Goal: Task Accomplishment & Management: Manage account settings

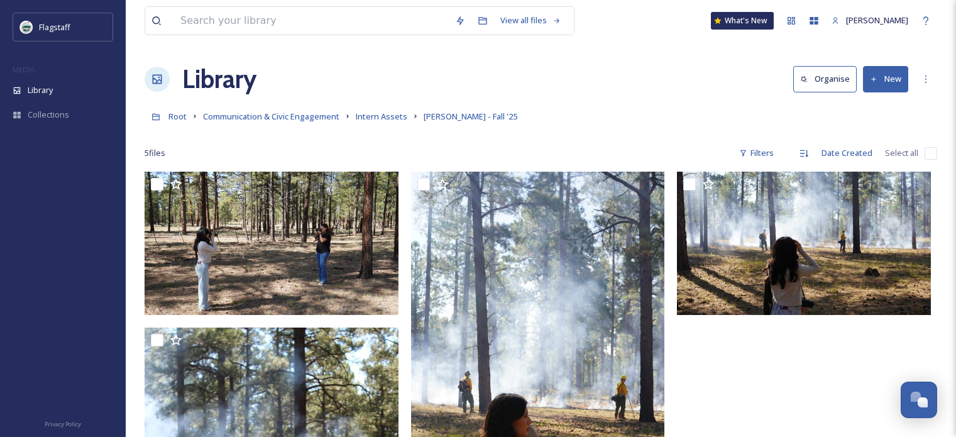
scroll to position [14, 0]
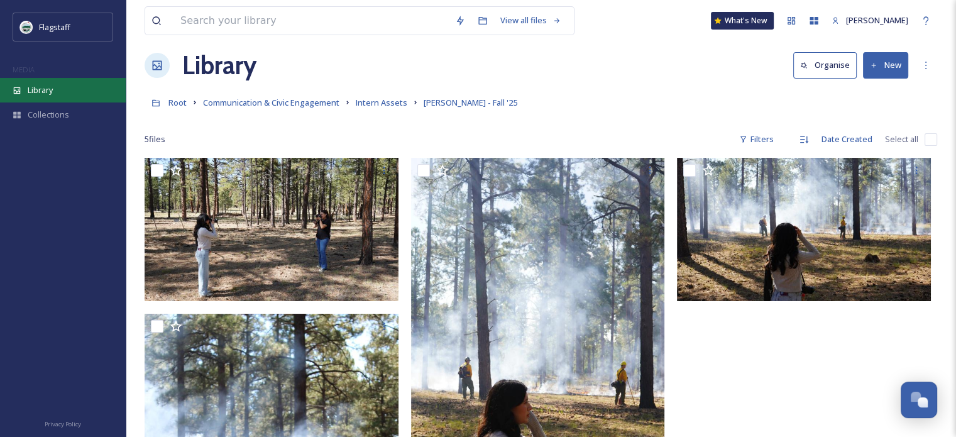
click at [60, 91] on div "Library" at bounding box center [63, 90] width 126 height 25
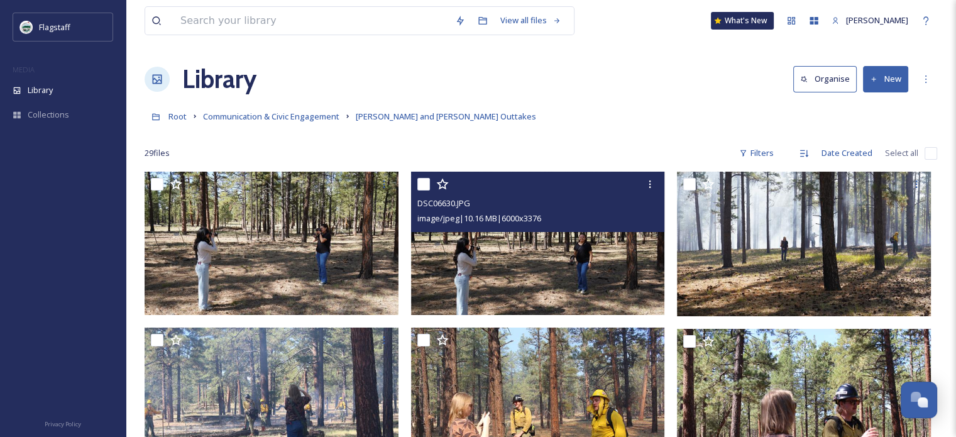
click at [199, 84] on h1 "Library" at bounding box center [219, 79] width 74 height 38
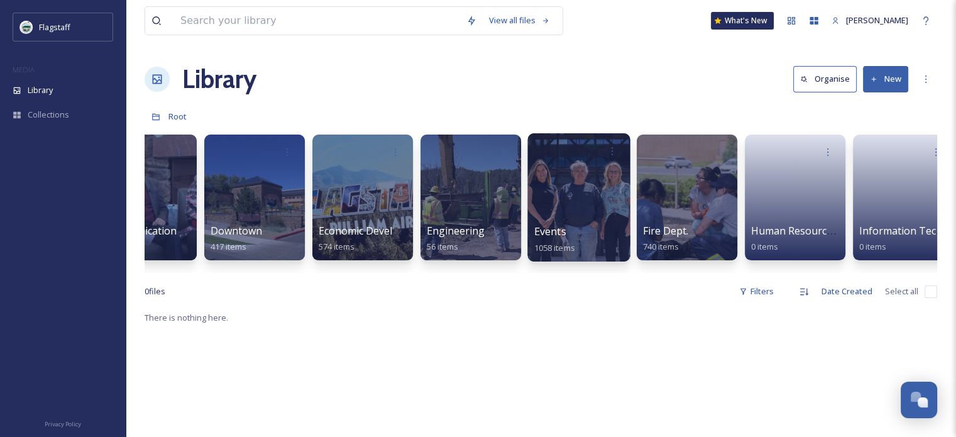
scroll to position [0, 161]
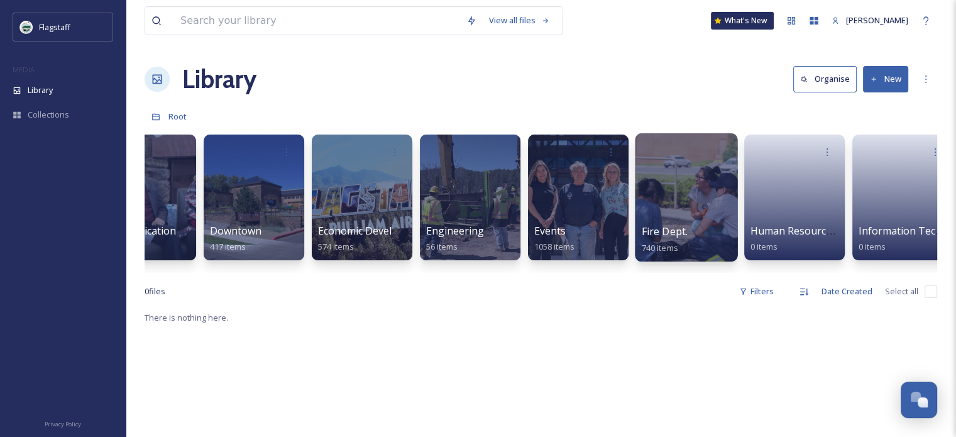
click at [661, 211] on div at bounding box center [686, 197] width 102 height 128
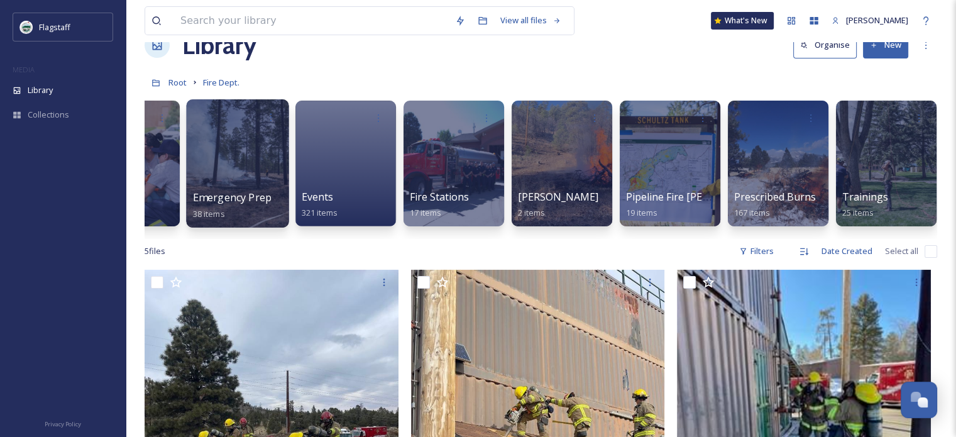
scroll to position [0, 289]
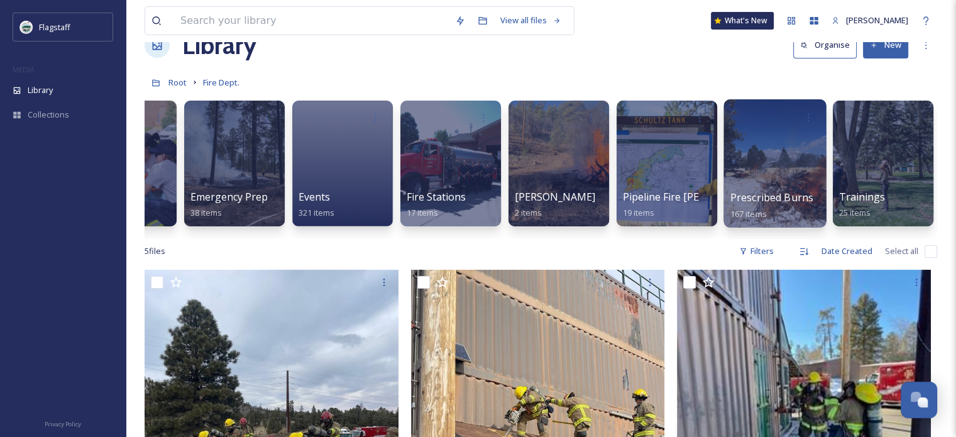
click at [770, 150] on div at bounding box center [775, 163] width 102 height 128
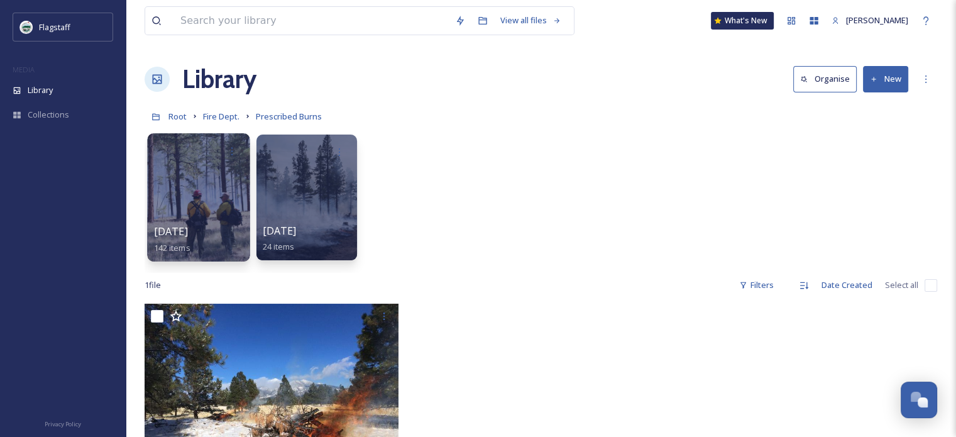
click at [197, 197] on div at bounding box center [198, 197] width 102 height 128
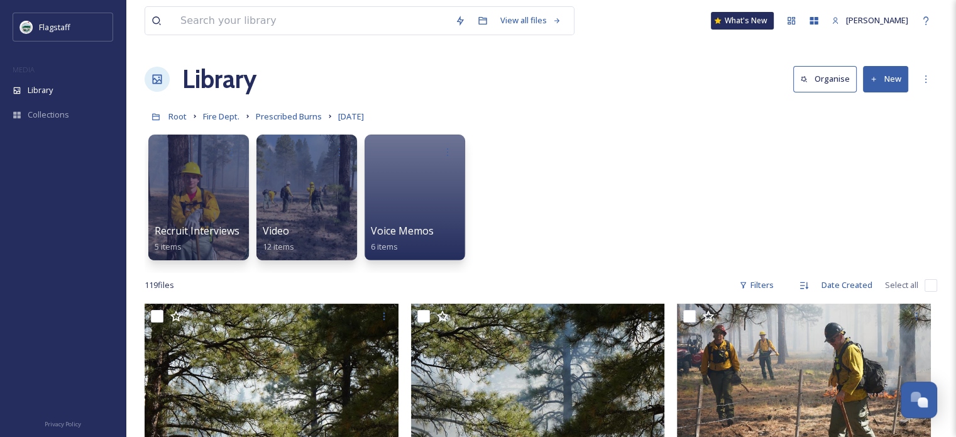
click at [881, 87] on button "New" at bounding box center [885, 79] width 45 height 26
click at [875, 111] on span "File Upload" at bounding box center [879, 108] width 41 height 12
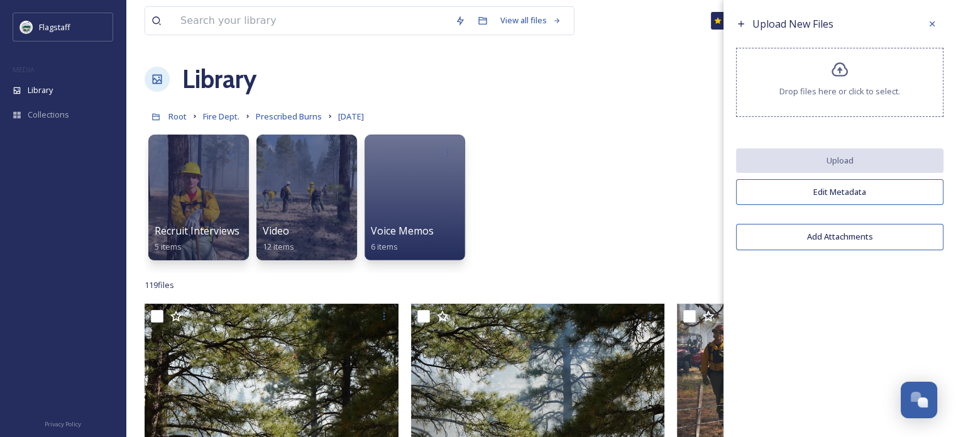
click at [837, 238] on button "Add Attachments" at bounding box center [839, 237] width 207 height 26
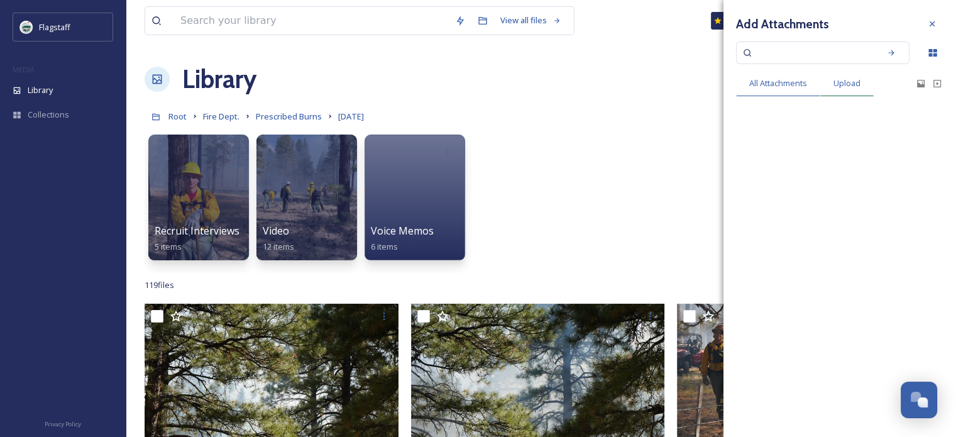
click at [839, 89] on span "Upload" at bounding box center [847, 83] width 27 height 12
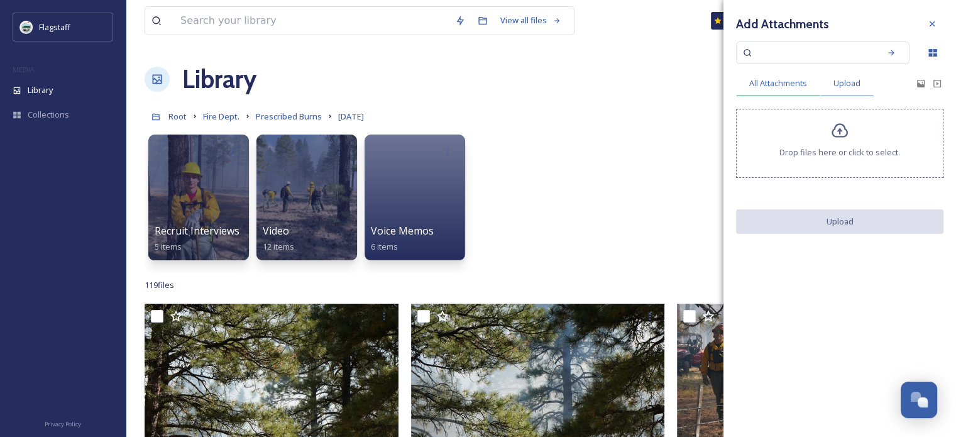
click at [788, 89] on div "All Attachments" at bounding box center [778, 83] width 84 height 26
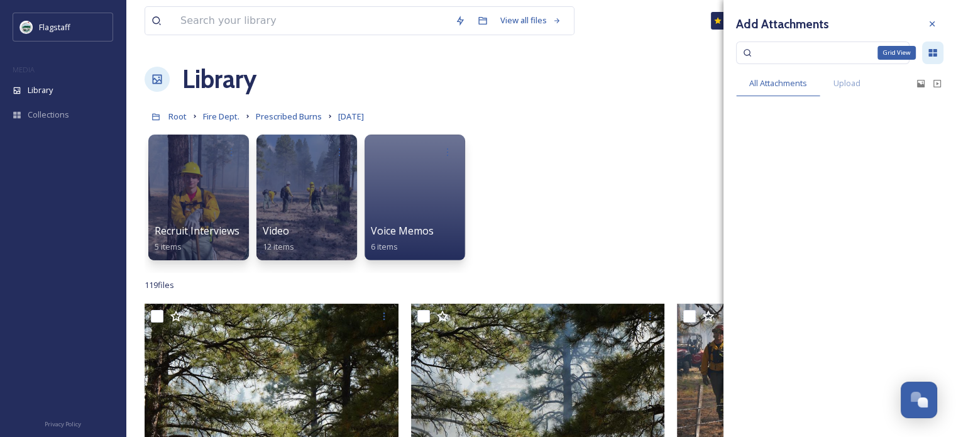
click at [934, 55] on icon at bounding box center [933, 53] width 8 height 8
click at [935, 25] on icon at bounding box center [932, 24] width 10 height 10
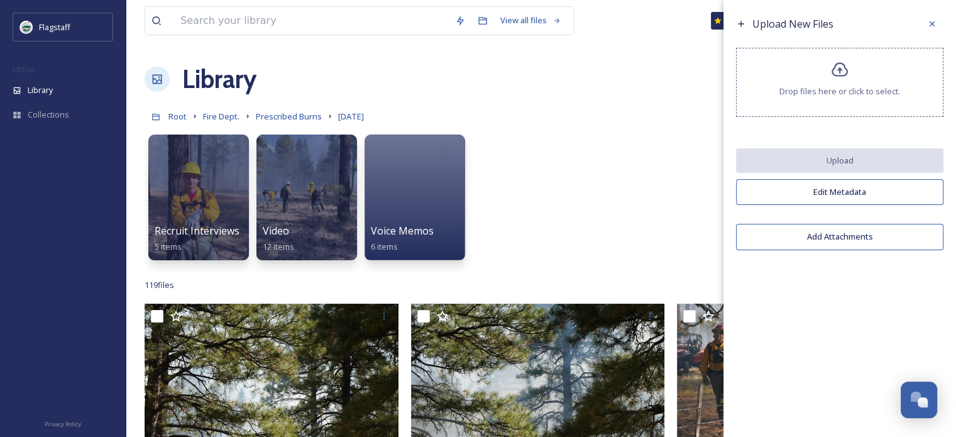
click at [819, 91] on span "Drop files here or click to select." at bounding box center [840, 92] width 121 height 12
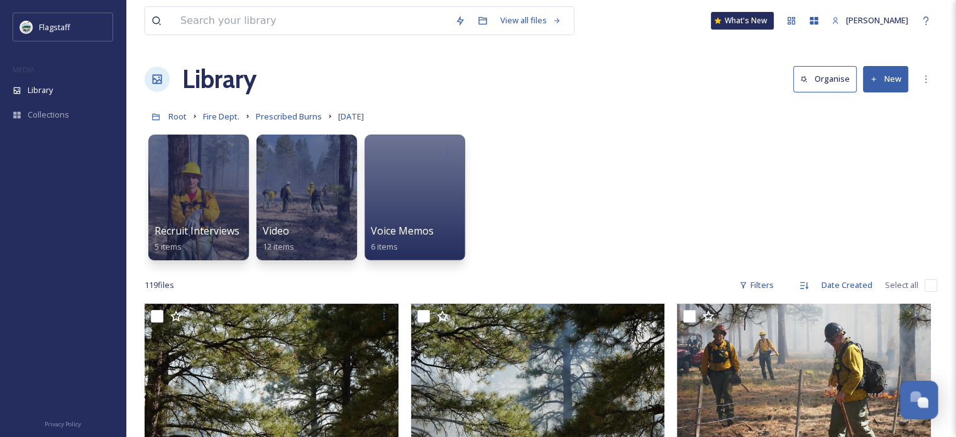
click at [918, 394] on div "Open Chat" at bounding box center [915, 396] width 11 height 11
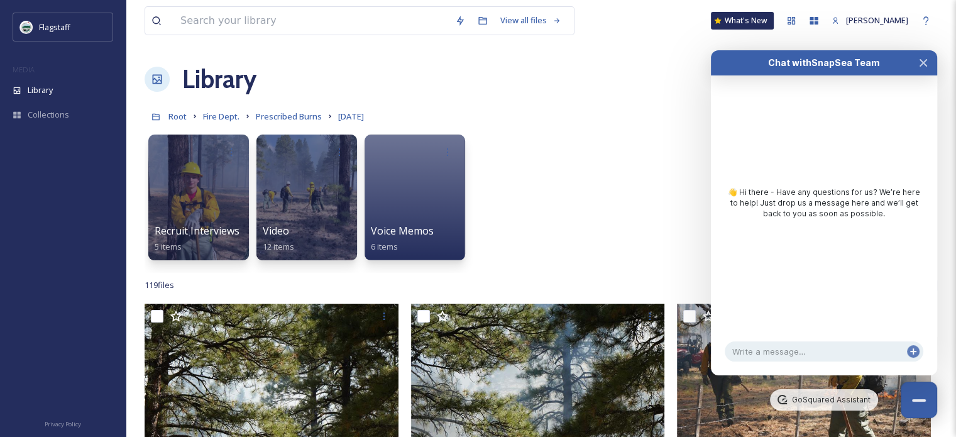
click at [601, 170] on div "Recruit Interviews 5 items Video 12 items Voice Memos 6 items" at bounding box center [541, 200] width 793 height 145
click at [922, 59] on icon "Close Chat" at bounding box center [924, 63] width 10 height 10
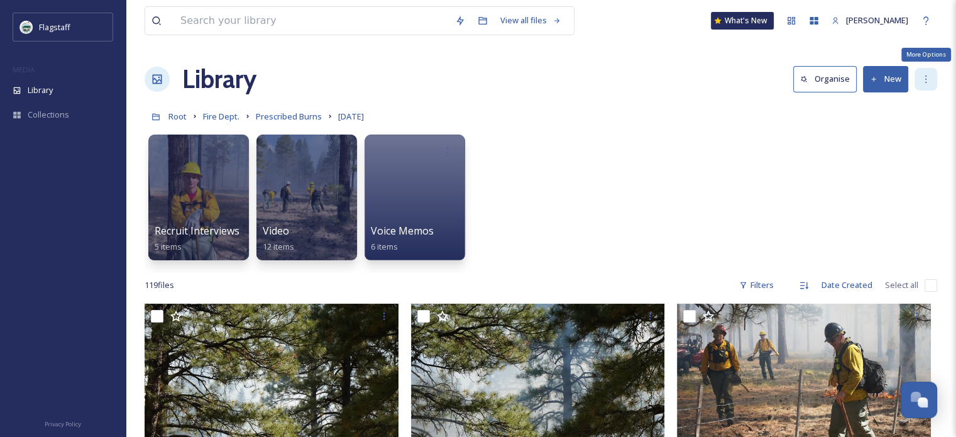
click at [924, 77] on icon at bounding box center [926, 79] width 10 height 10
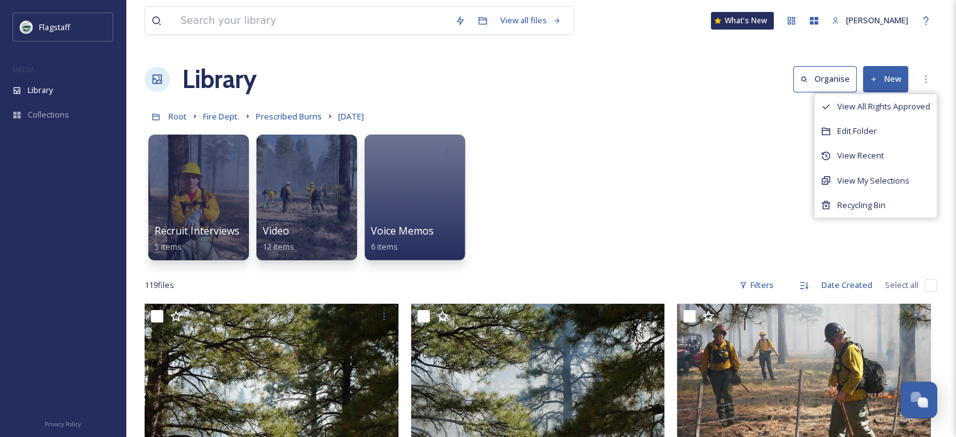
click at [891, 71] on button "New" at bounding box center [885, 79] width 45 height 26
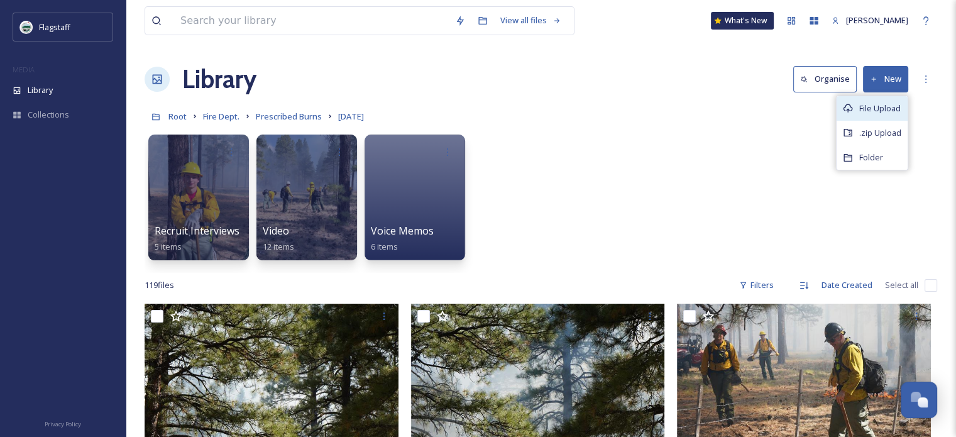
click at [885, 111] on span "File Upload" at bounding box center [879, 108] width 41 height 12
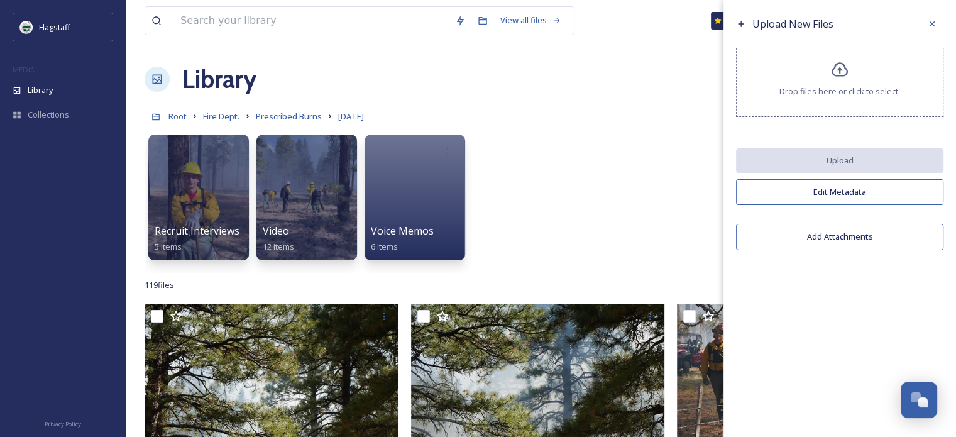
click at [843, 235] on button "Add Attachments" at bounding box center [839, 237] width 207 height 26
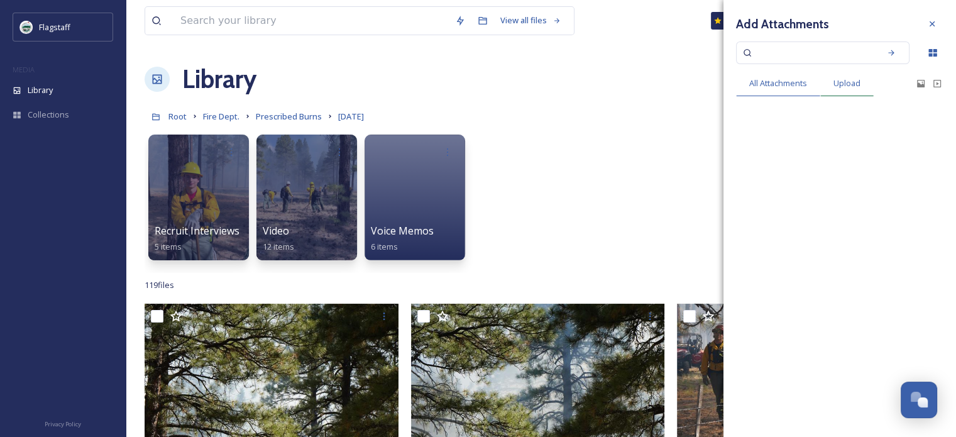
click at [843, 80] on span "Upload" at bounding box center [847, 83] width 27 height 12
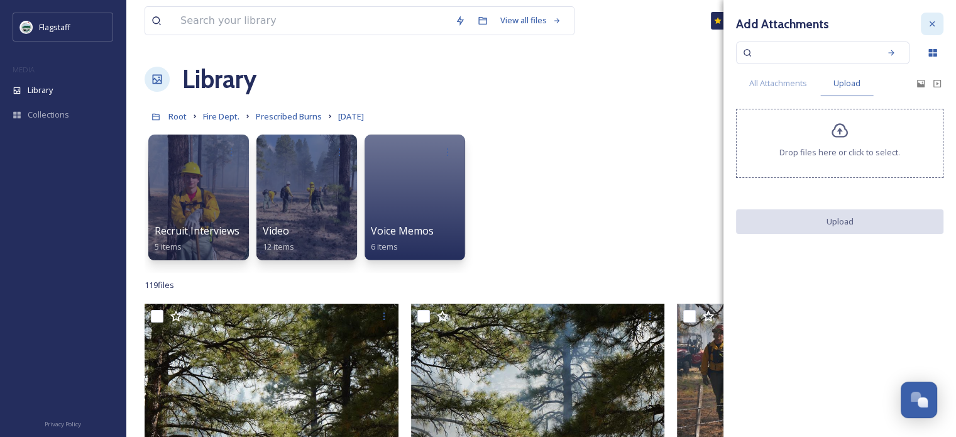
click at [928, 22] on icon at bounding box center [932, 24] width 10 height 10
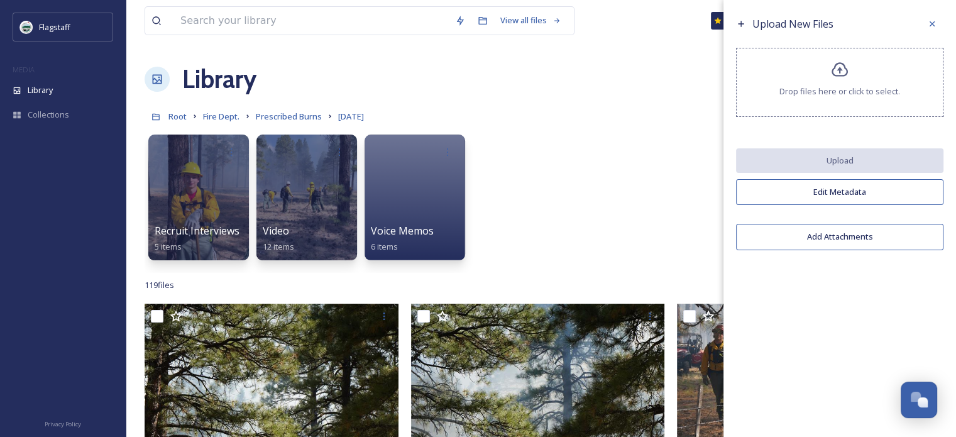
click at [806, 14] on div "Upload New Files" at bounding box center [839, 24] width 207 height 23
click at [802, 87] on span "Drop files here or click to select." at bounding box center [840, 92] width 121 height 12
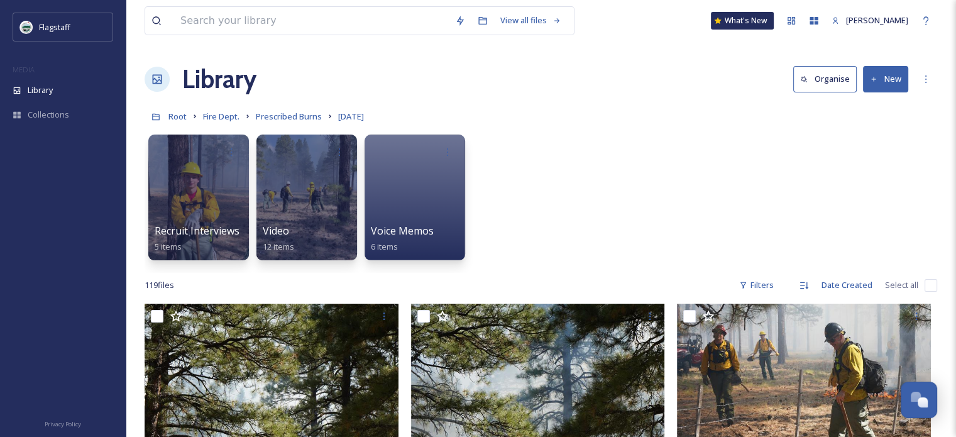
click at [875, 85] on button "New" at bounding box center [885, 79] width 45 height 26
click at [875, 109] on span "File Upload" at bounding box center [879, 108] width 41 height 12
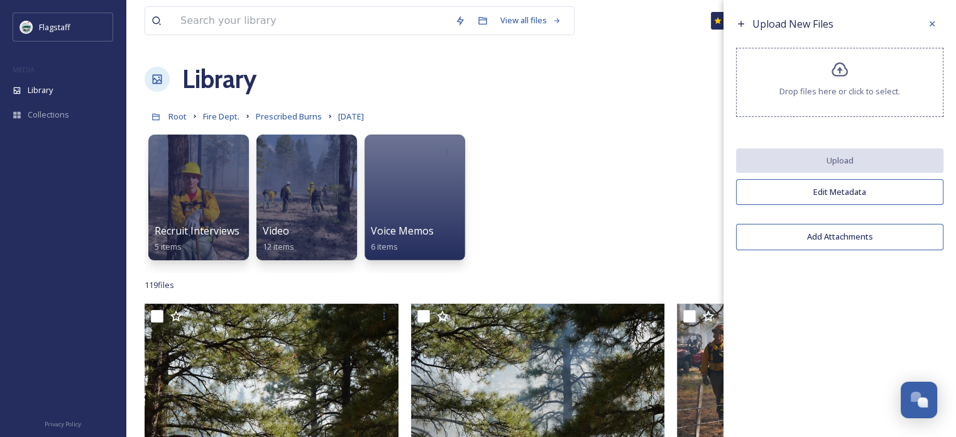
click at [851, 238] on button "Add Attachments" at bounding box center [839, 237] width 207 height 26
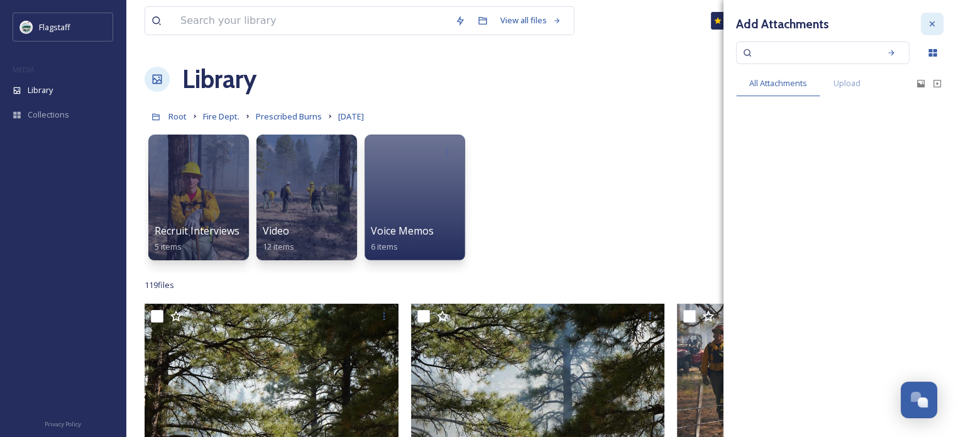
click at [931, 22] on icon at bounding box center [932, 24] width 10 height 10
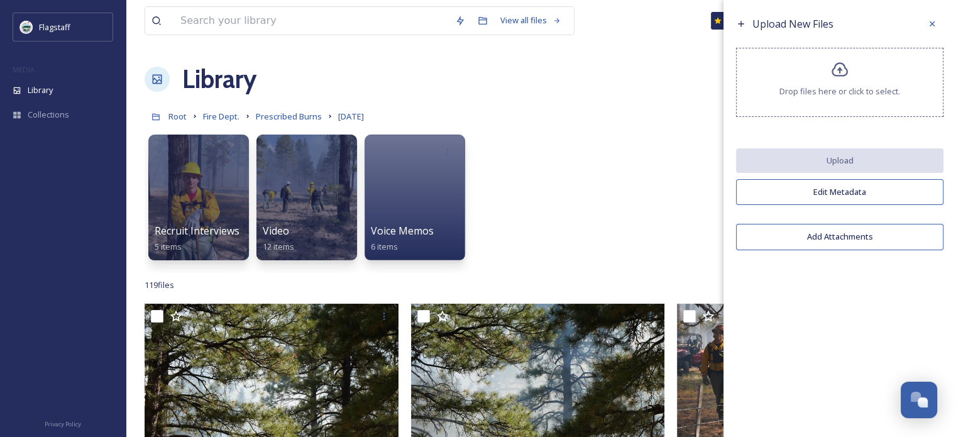
click at [862, 97] on div "Drop files here or click to select." at bounding box center [839, 82] width 207 height 69
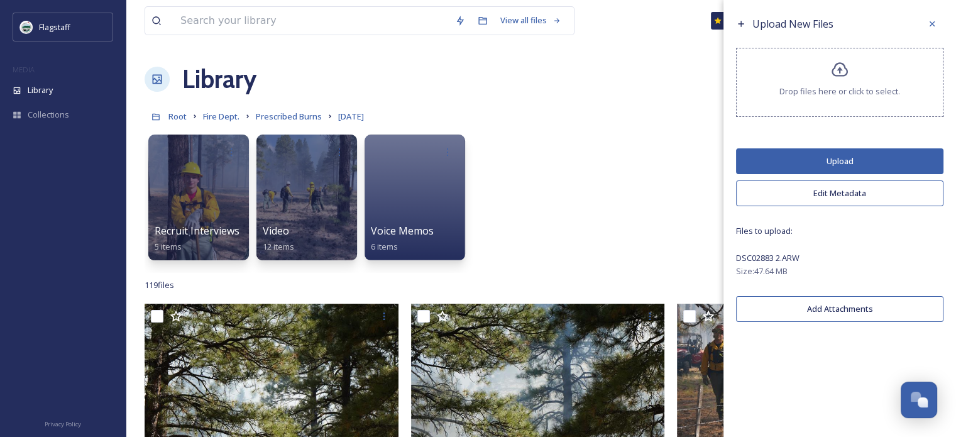
click at [780, 165] on button "Upload" at bounding box center [839, 161] width 207 height 26
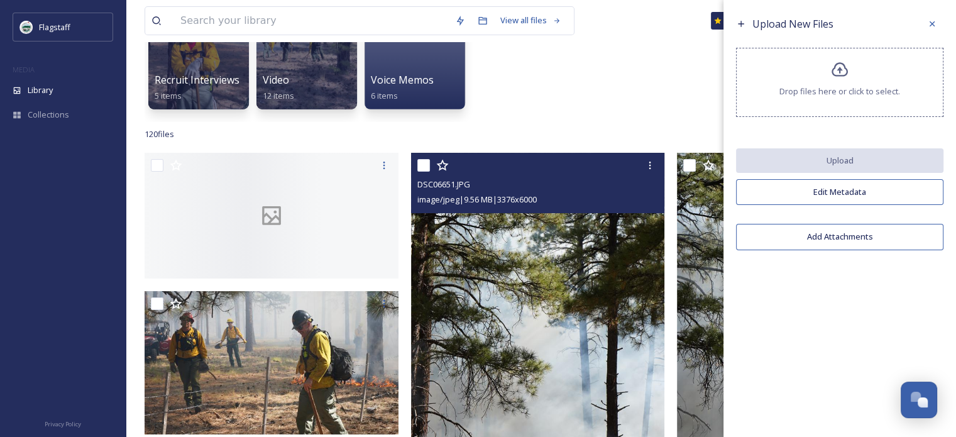
scroll to position [151, 0]
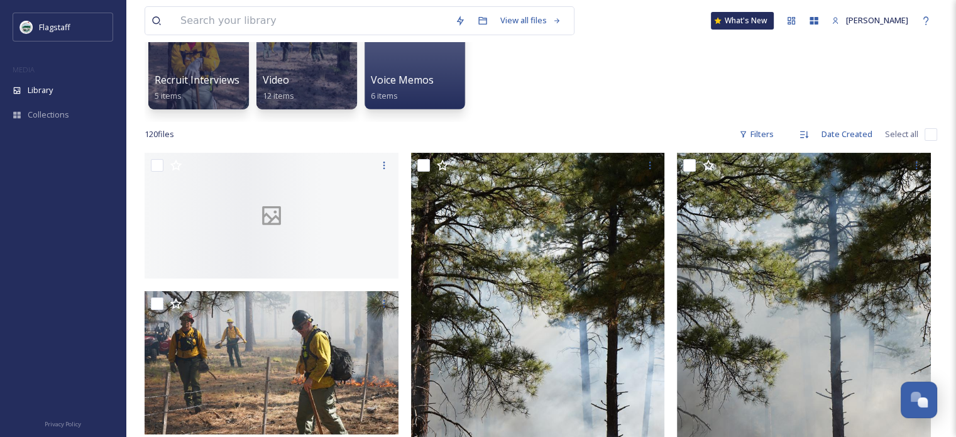
click at [661, 74] on div "Recruit Interviews 5 items Video 12 items Voice Memos 6 items" at bounding box center [541, 49] width 793 height 145
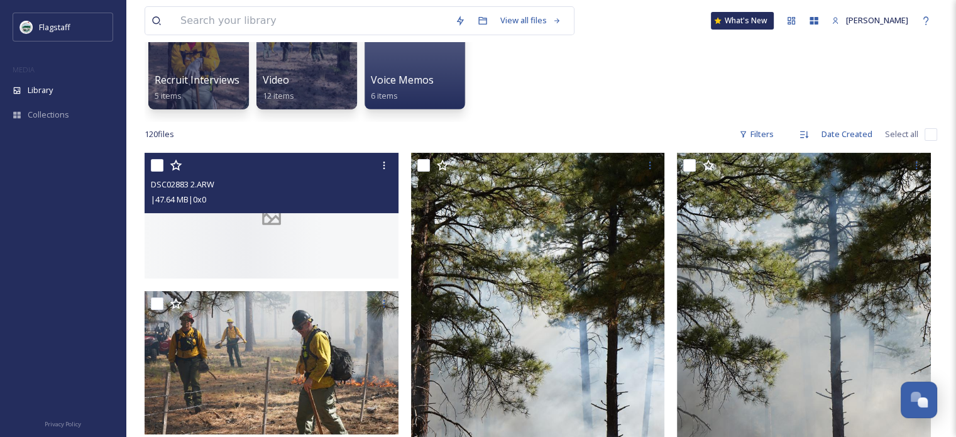
click at [345, 218] on div at bounding box center [272, 216] width 254 height 126
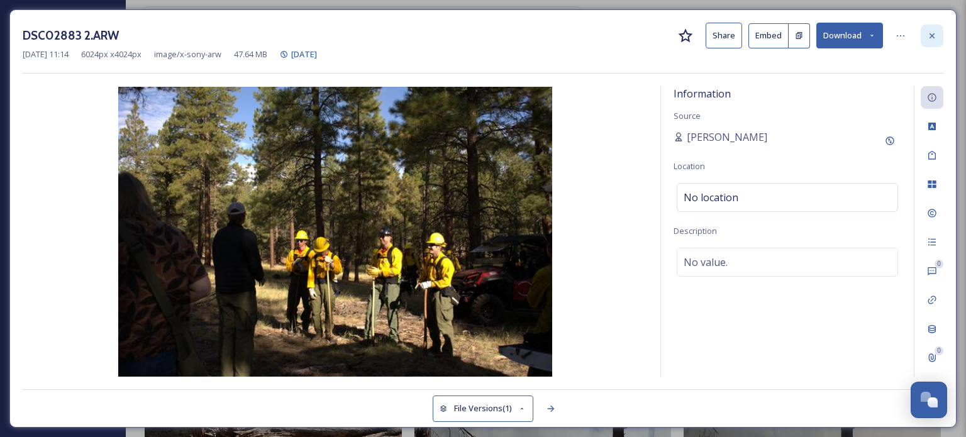
click at [931, 35] on icon at bounding box center [931, 35] width 5 height 5
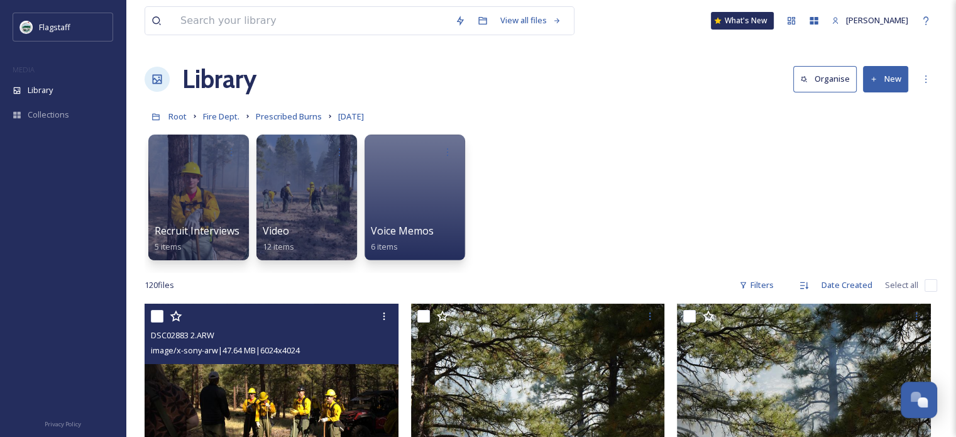
click at [879, 75] on button "New" at bounding box center [885, 79] width 45 height 26
click at [880, 99] on div "File Upload" at bounding box center [872, 108] width 71 height 25
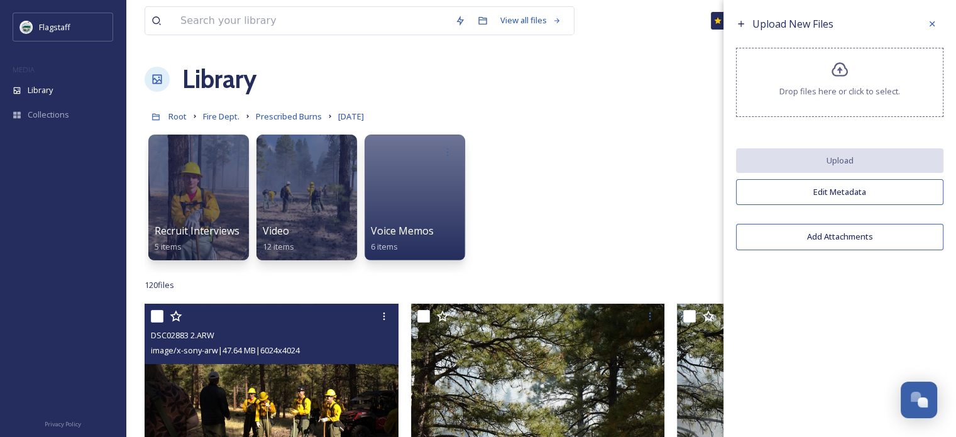
click at [827, 246] on button "Add Attachments" at bounding box center [839, 237] width 207 height 26
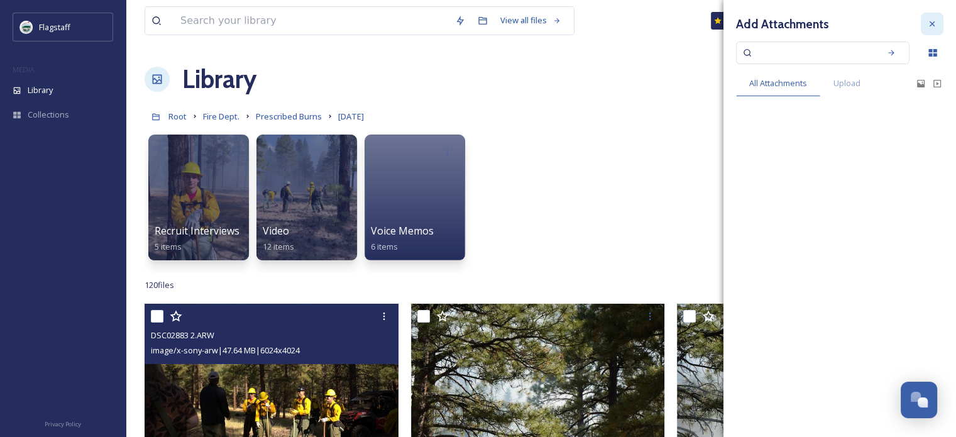
click at [937, 25] on div at bounding box center [932, 24] width 23 height 23
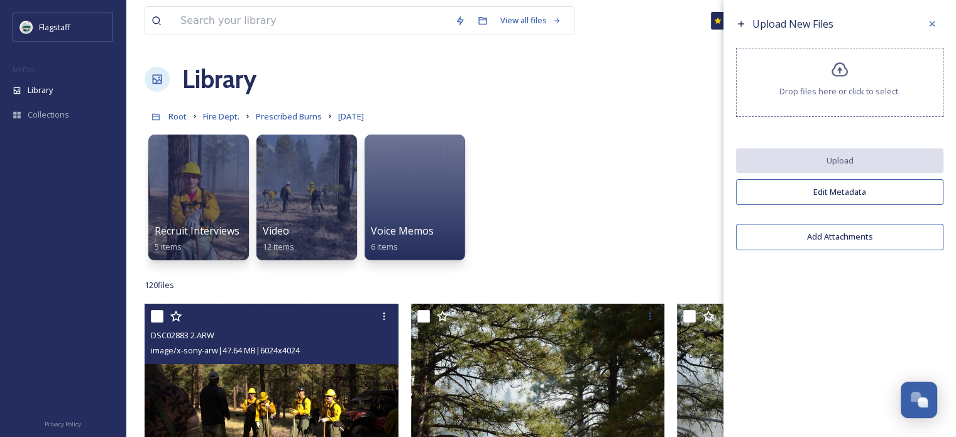
click at [836, 106] on div "Drop files here or click to select." at bounding box center [839, 82] width 207 height 69
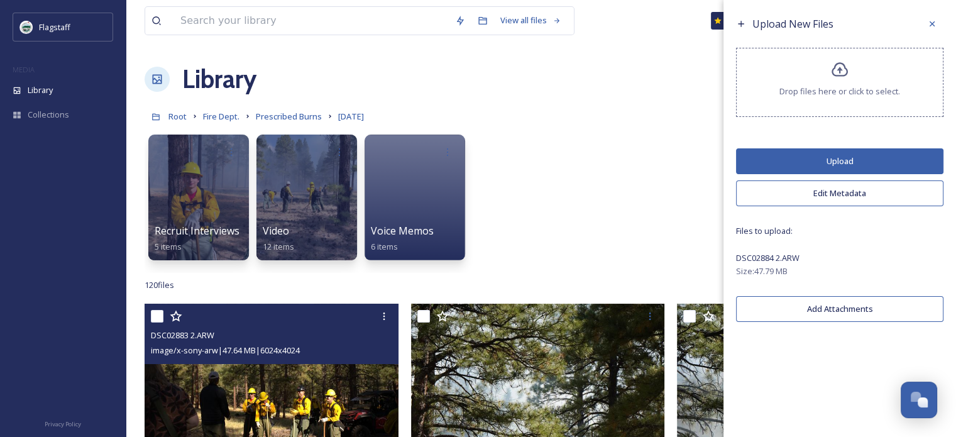
click at [773, 164] on button "Upload" at bounding box center [839, 161] width 207 height 26
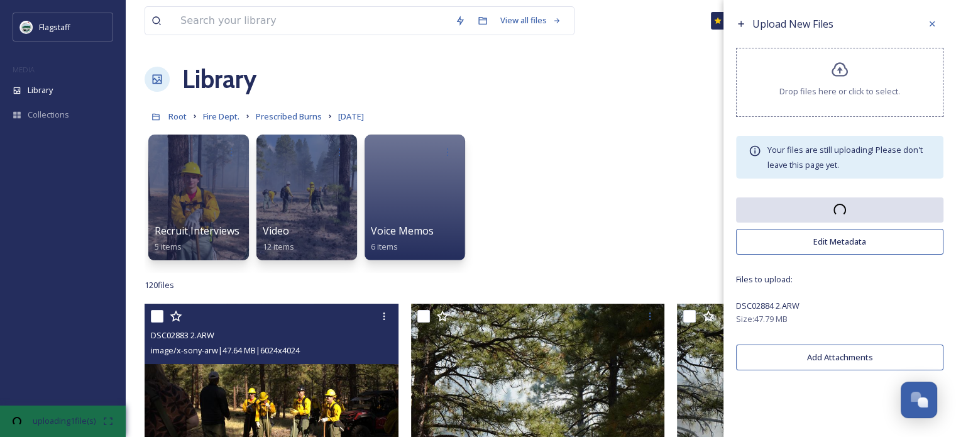
click at [810, 106] on div "Drop files here or click to select." at bounding box center [839, 82] width 207 height 69
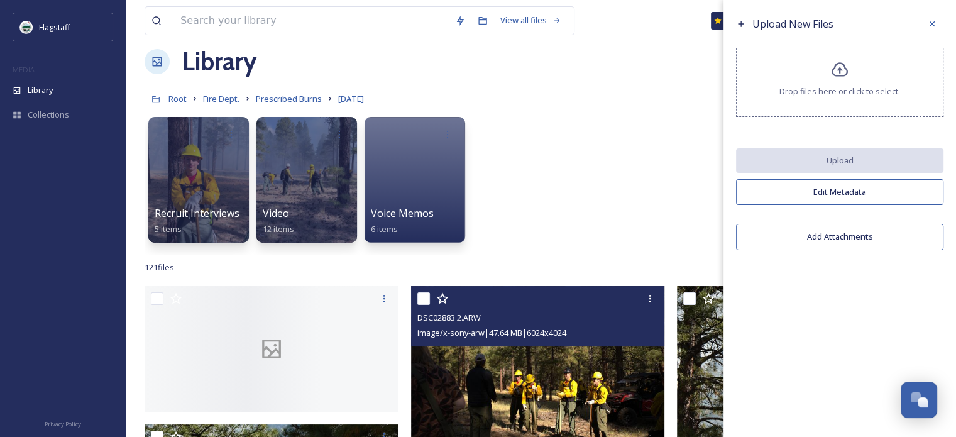
scroll to position [17, 0]
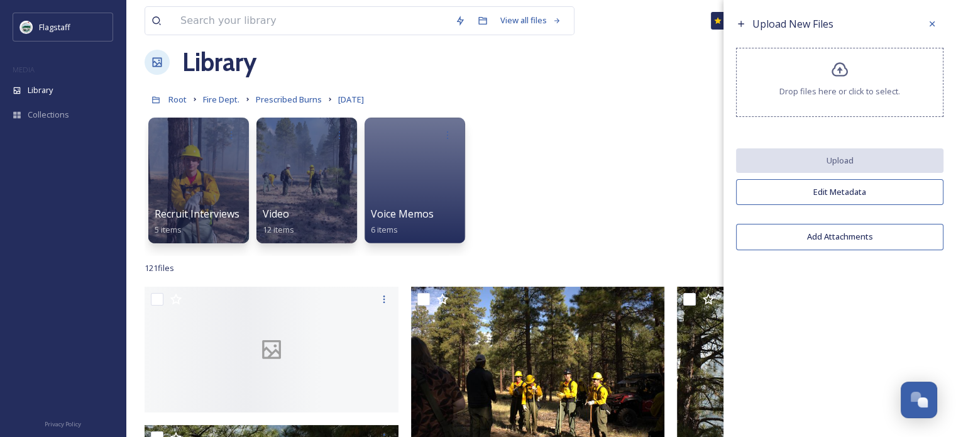
click at [805, 82] on div "Drop files here or click to select." at bounding box center [839, 82] width 207 height 69
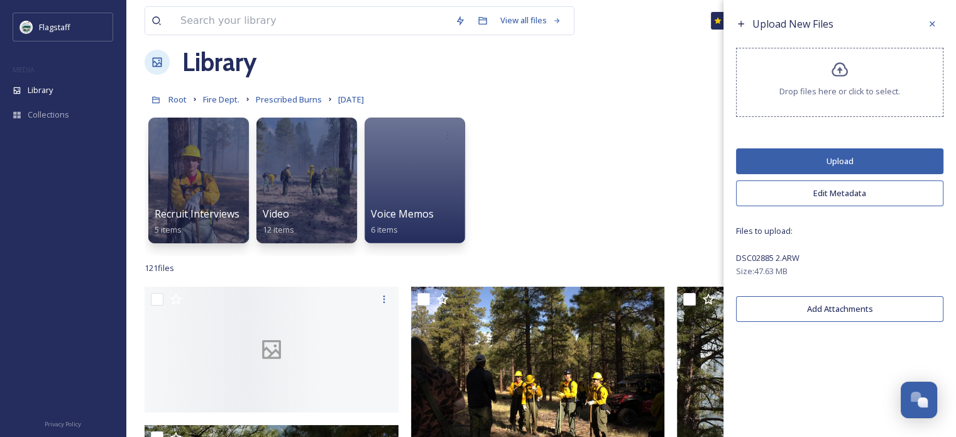
click at [802, 165] on button "Upload" at bounding box center [839, 161] width 207 height 26
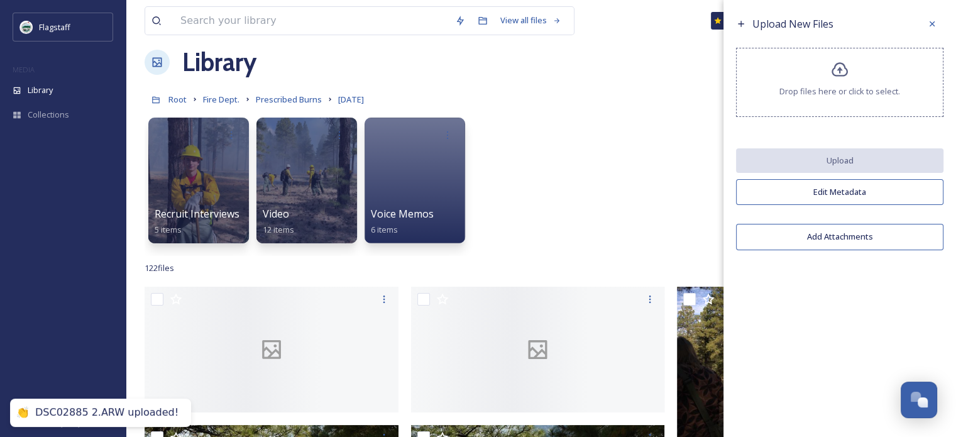
click at [793, 100] on div "Drop files here or click to select." at bounding box center [839, 82] width 207 height 69
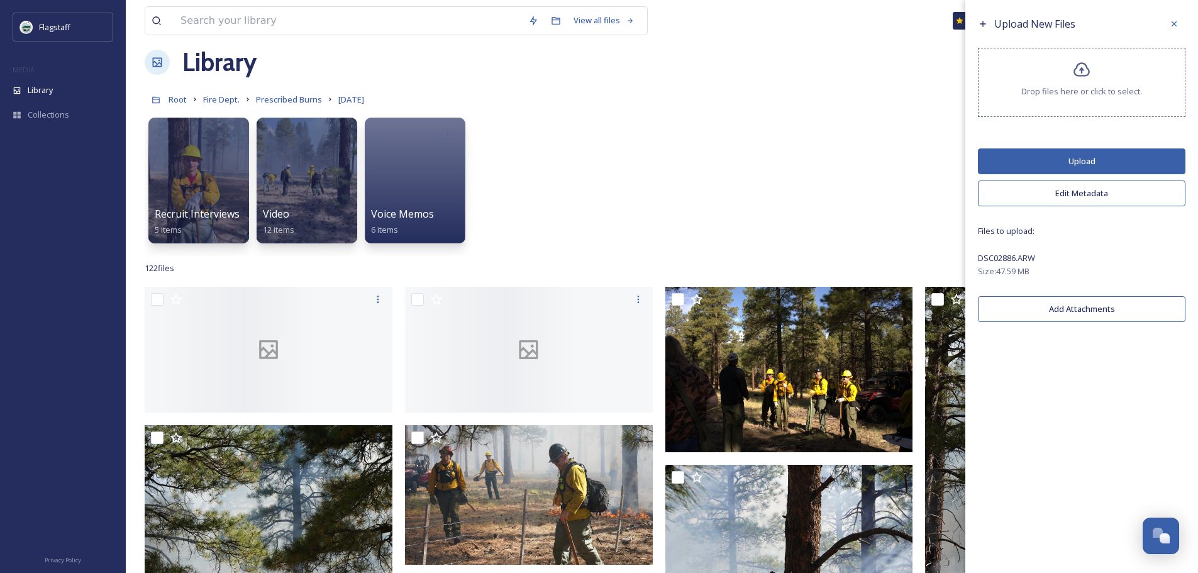
click at [956, 161] on button "Upload" at bounding box center [1081, 161] width 207 height 26
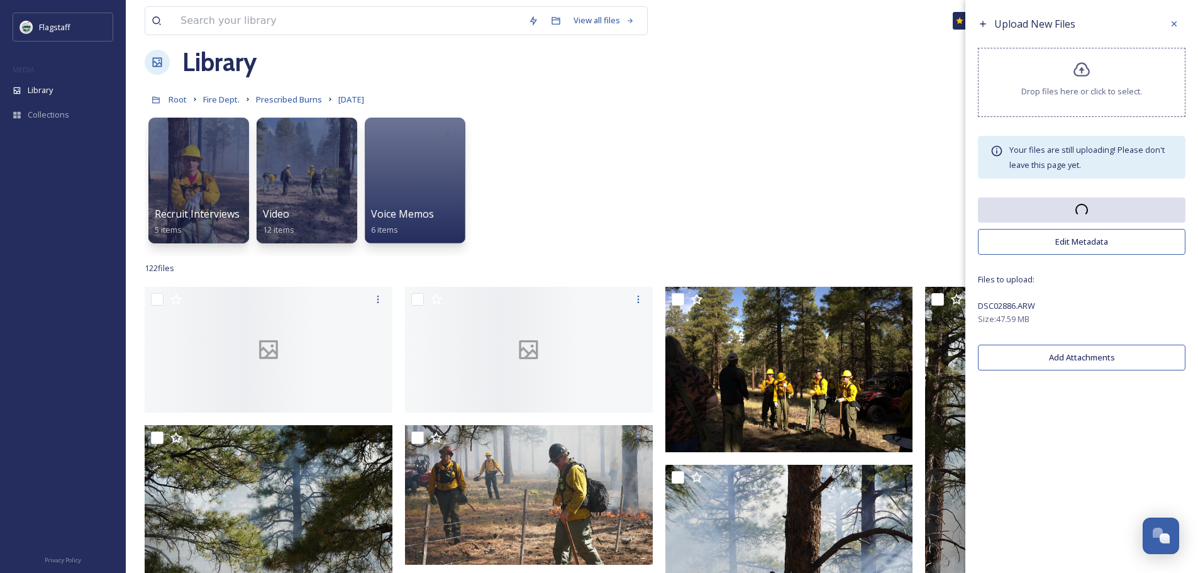
click at [956, 68] on icon at bounding box center [1082, 70] width 18 height 18
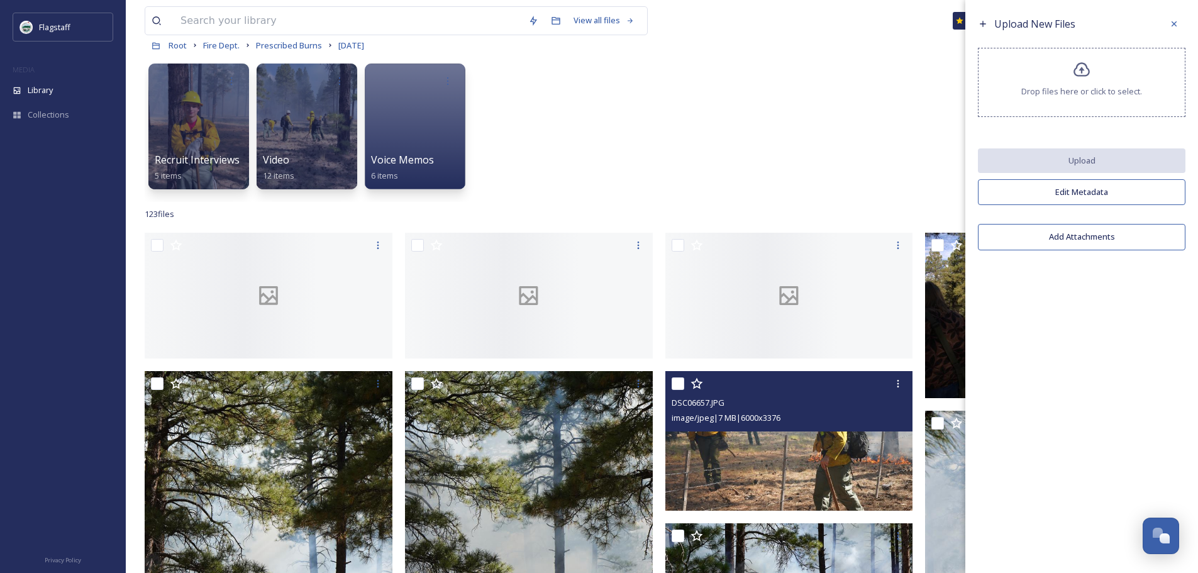
scroll to position [143, 0]
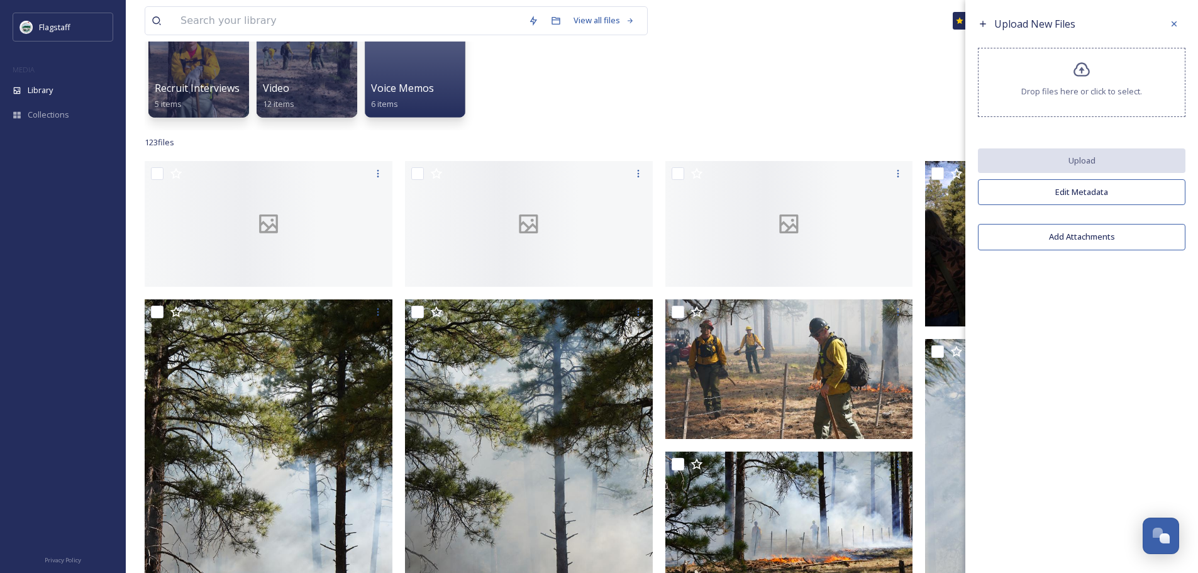
click at [956, 75] on icon at bounding box center [1081, 69] width 16 height 14
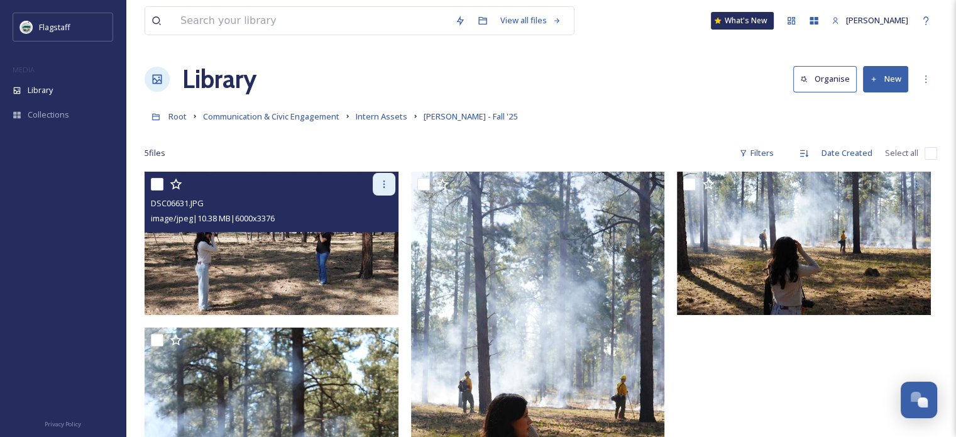
click at [387, 189] on div at bounding box center [384, 184] width 23 height 23
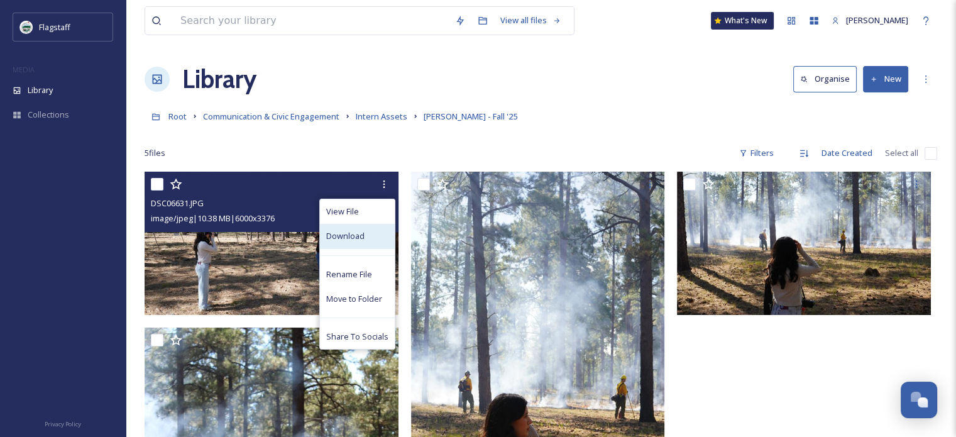
click at [355, 238] on span "Download" at bounding box center [345, 236] width 38 height 12
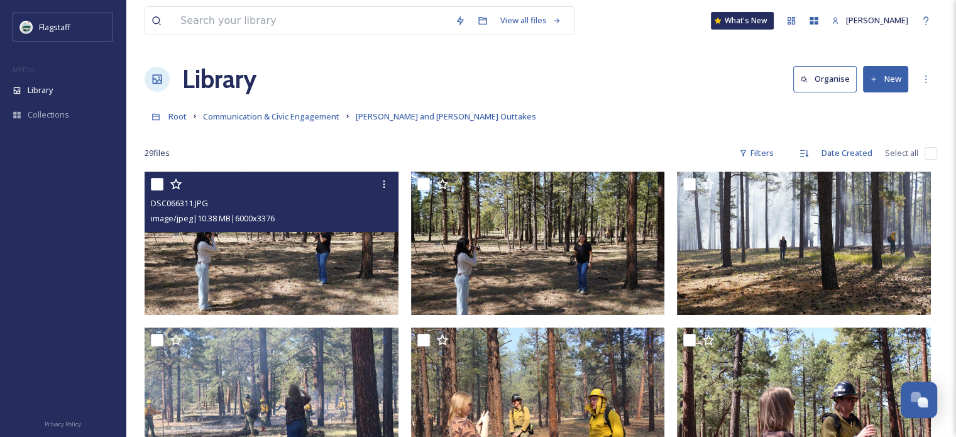
click at [325, 236] on img at bounding box center [272, 243] width 254 height 143
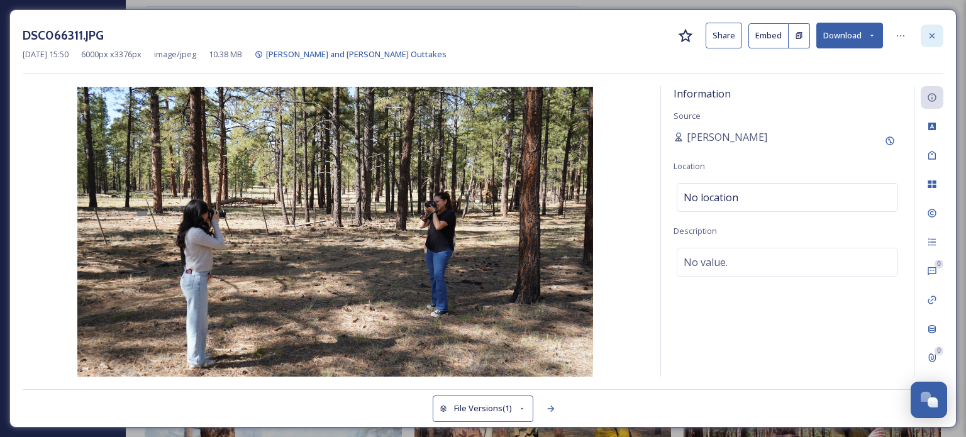
click at [932, 36] on icon at bounding box center [931, 35] width 5 height 5
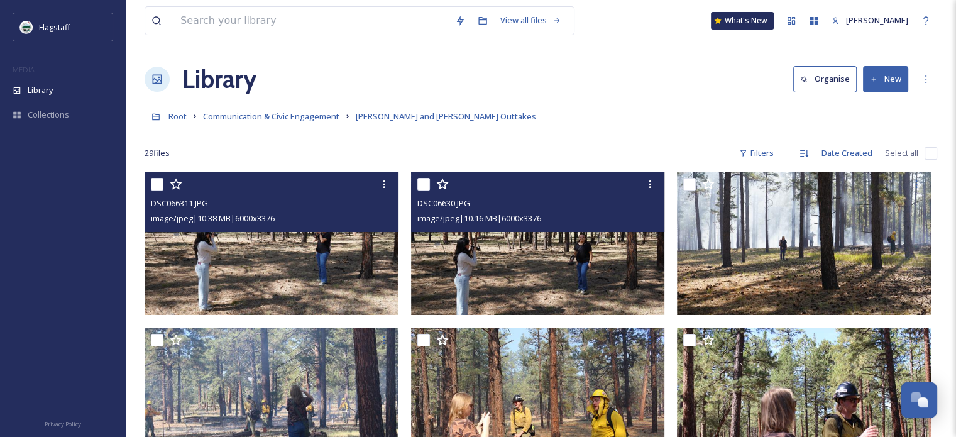
click at [622, 255] on img at bounding box center [538, 243] width 254 height 143
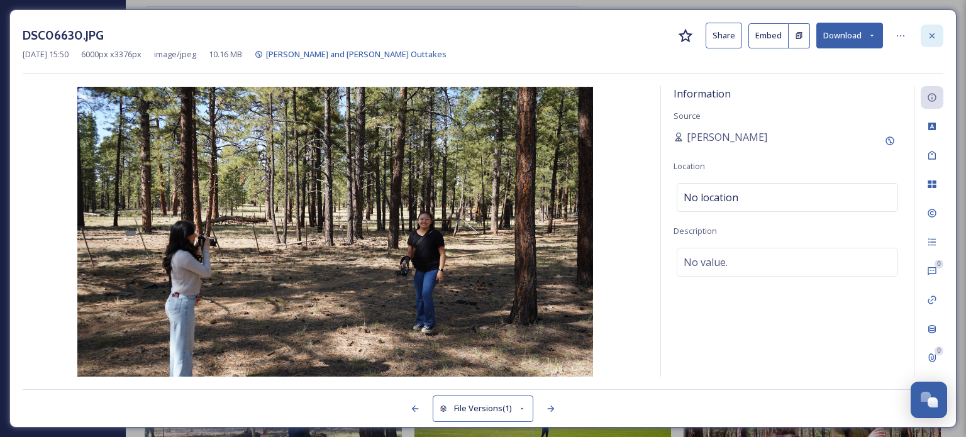
click at [932, 37] on icon at bounding box center [932, 36] width 10 height 10
